Goal: Information Seeking & Learning: Learn about a topic

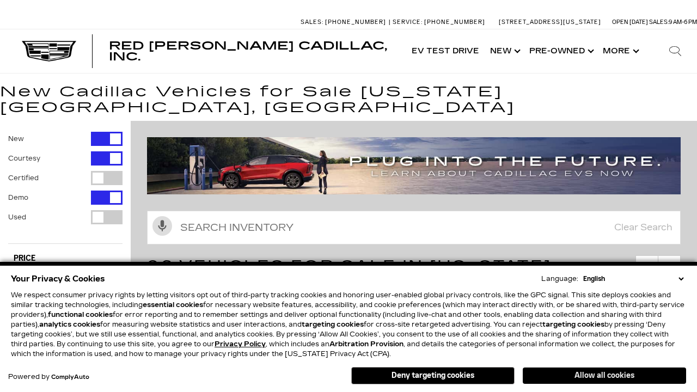
click at [605, 376] on button "Allow all cookies" at bounding box center [604, 376] width 163 height 16
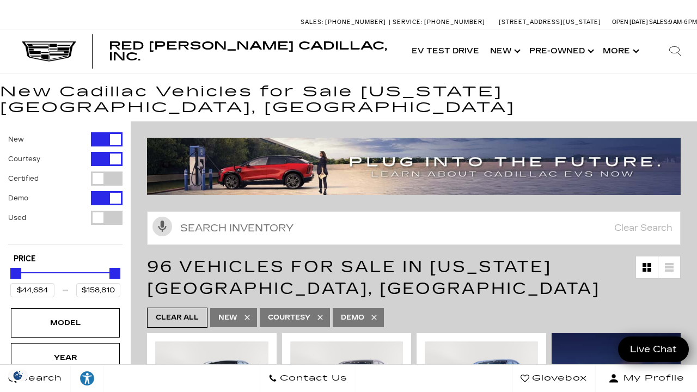
scroll to position [19, 0]
